Goal: Transaction & Acquisition: Book appointment/travel/reservation

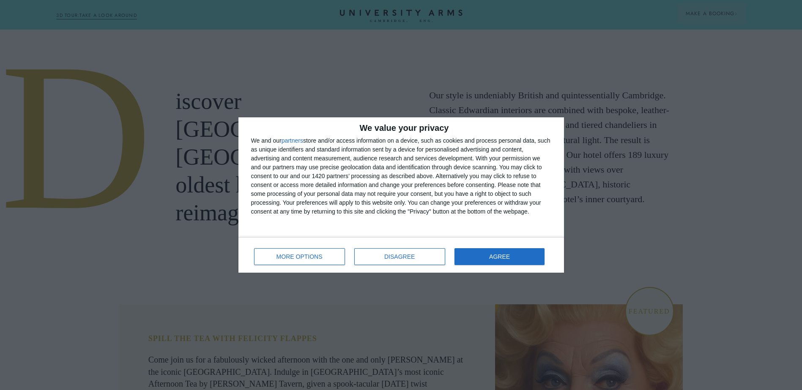
scroll to position [423, 0]
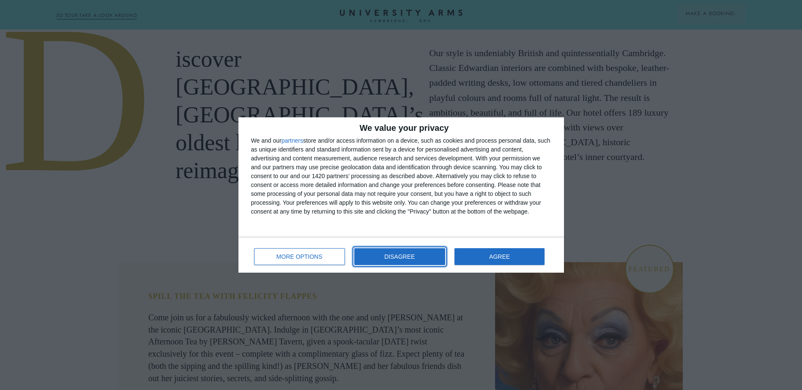
click at [402, 254] on button "DISAGREE" at bounding box center [399, 256] width 91 height 17
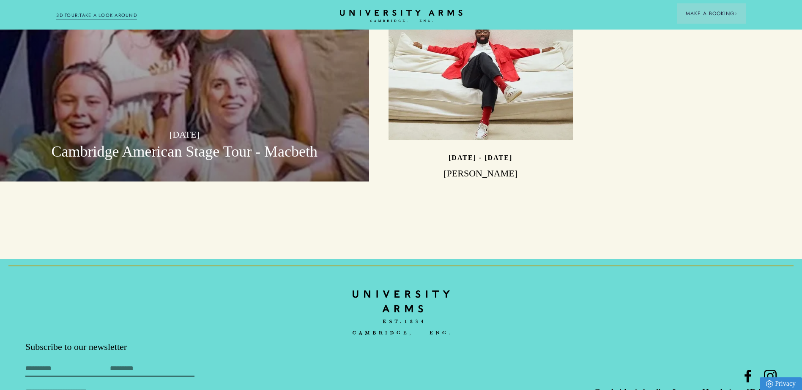
scroll to position [2658, 0]
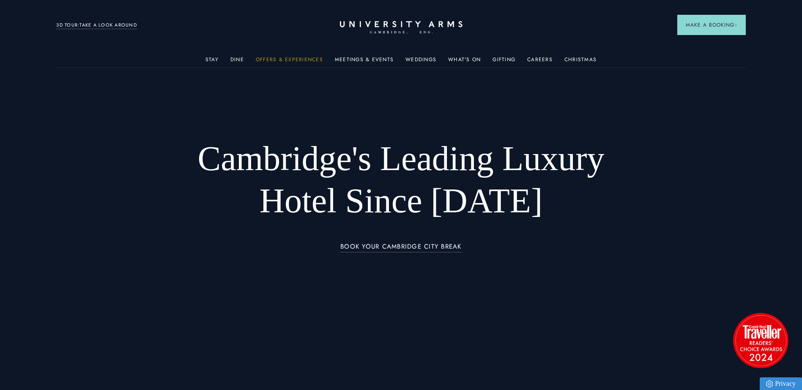
click at [281, 57] on link "Offers & Experiences" at bounding box center [289, 62] width 67 height 11
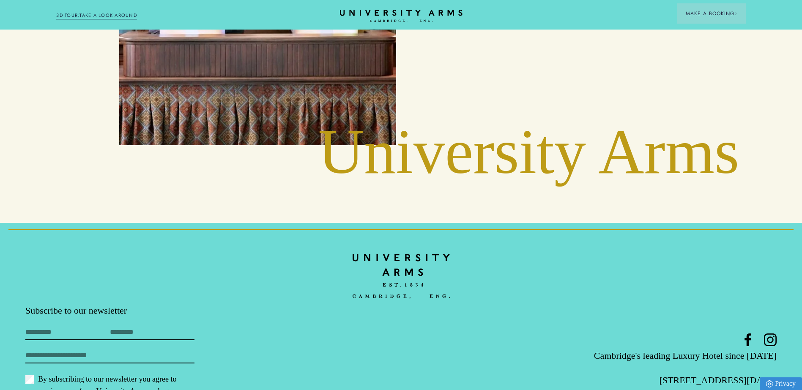
scroll to position [1753, 0]
